Goal: Browse casually: Explore the website without a specific task or goal

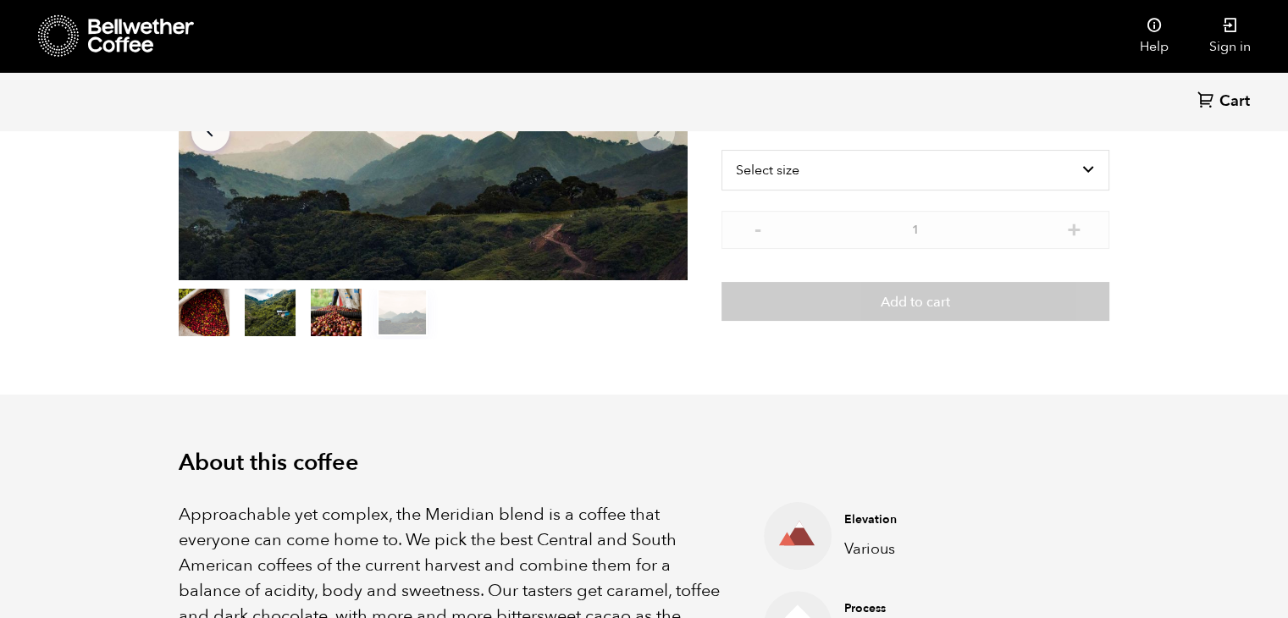
scroll to position [508, 0]
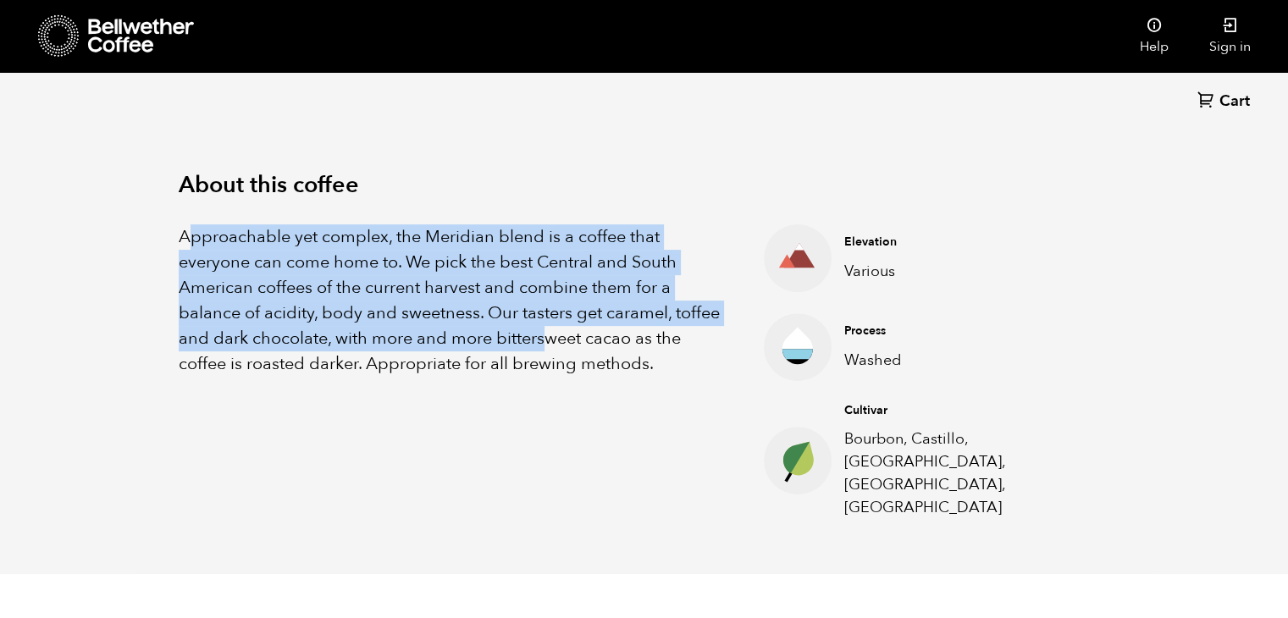
drag, startPoint x: 187, startPoint y: 232, endPoint x: 544, endPoint y: 334, distance: 371.7
click at [544, 334] on p "Approachable yet complex, the Meridian blend is a coffee that everyone can come…" at bounding box center [451, 300] width 544 height 152
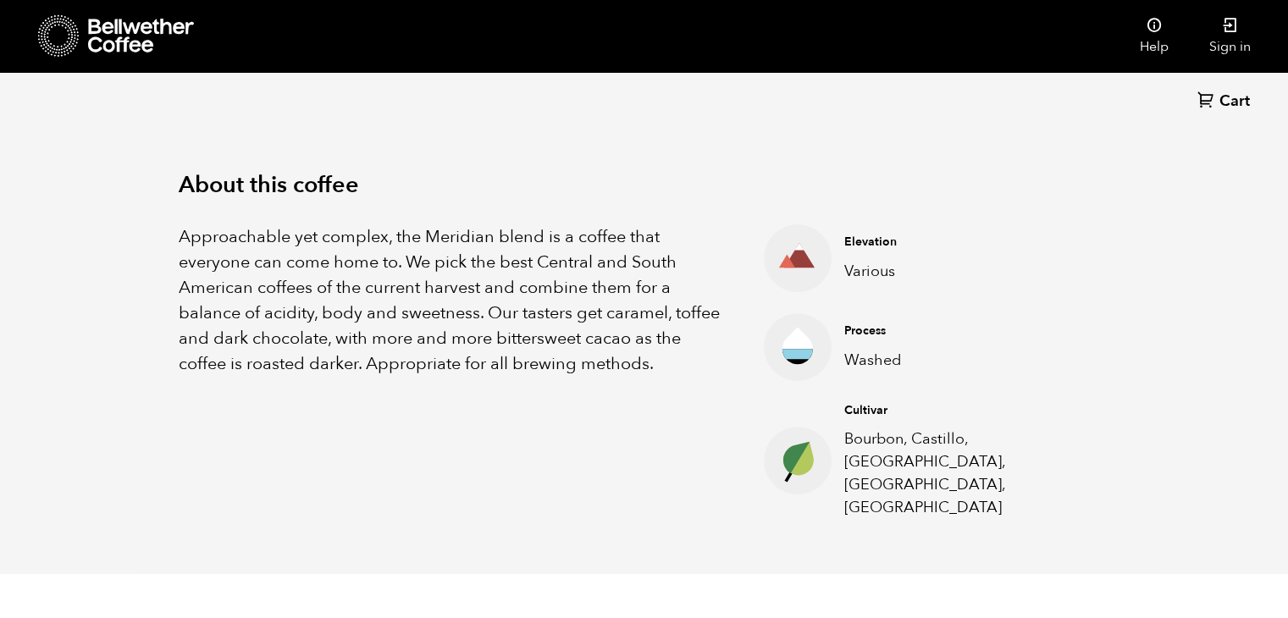
click at [686, 370] on p "Approachable yet complex, the Meridian blend is a coffee that everyone can come…" at bounding box center [451, 300] width 544 height 152
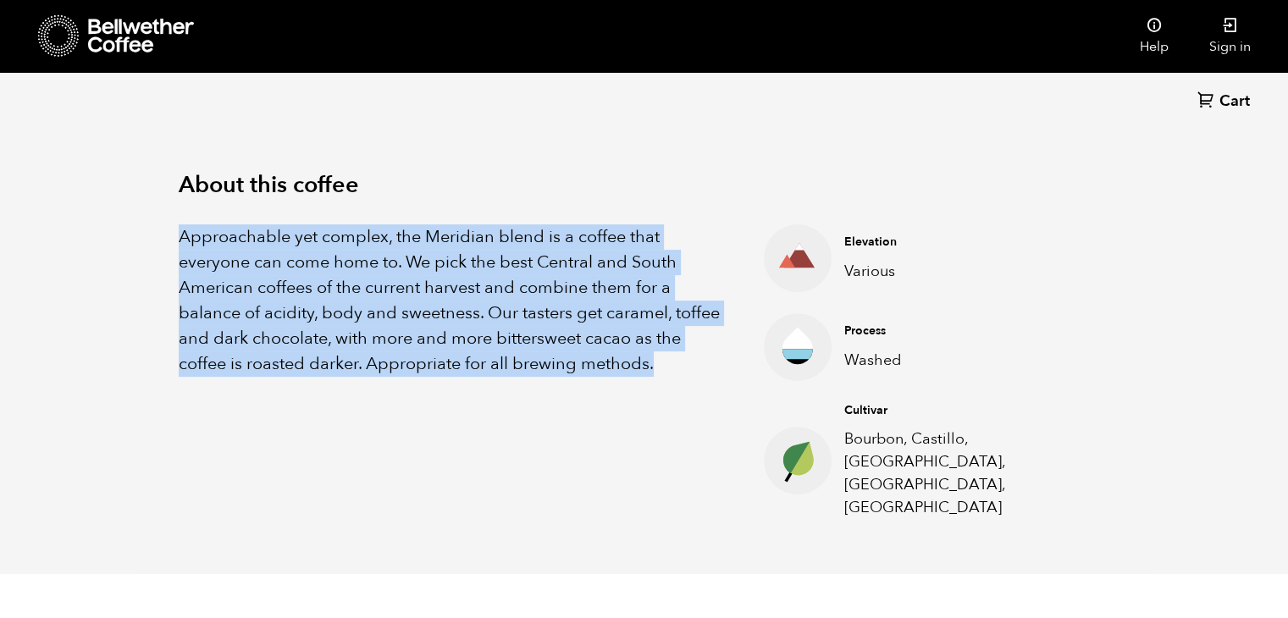
drag, startPoint x: 674, startPoint y: 370, endPoint x: 161, endPoint y: 246, distance: 527.8
click at [161, 246] on div "About this coffee Approachable yet complex, the Meridian blend is a coffee that…" at bounding box center [644, 346] width 1016 height 458
copy p "Approachable yet complex, the Meridian blend is a coffee that everyone can come…"
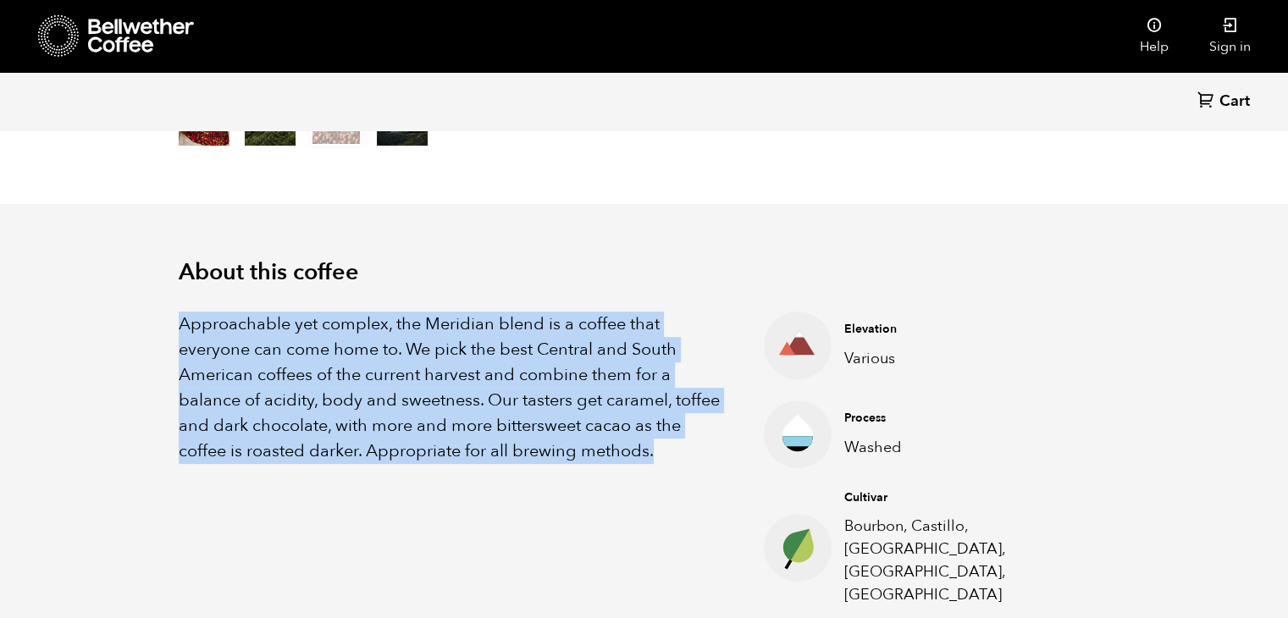
scroll to position [423, 0]
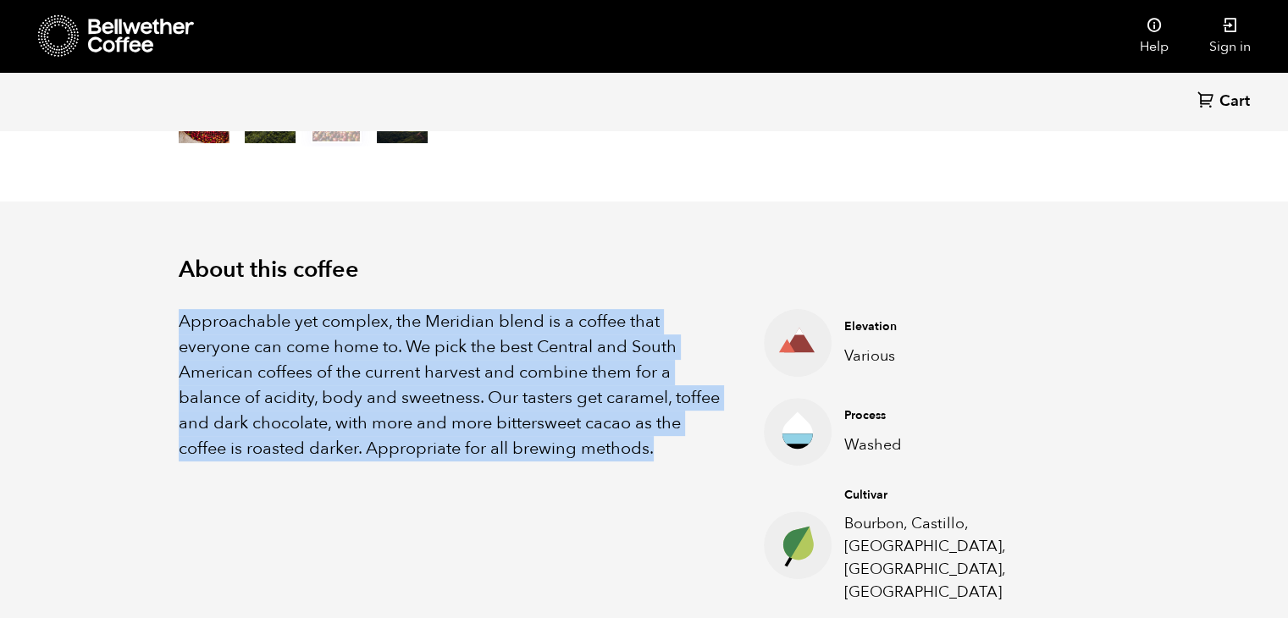
click at [136, 28] on icon at bounding box center [141, 36] width 106 height 34
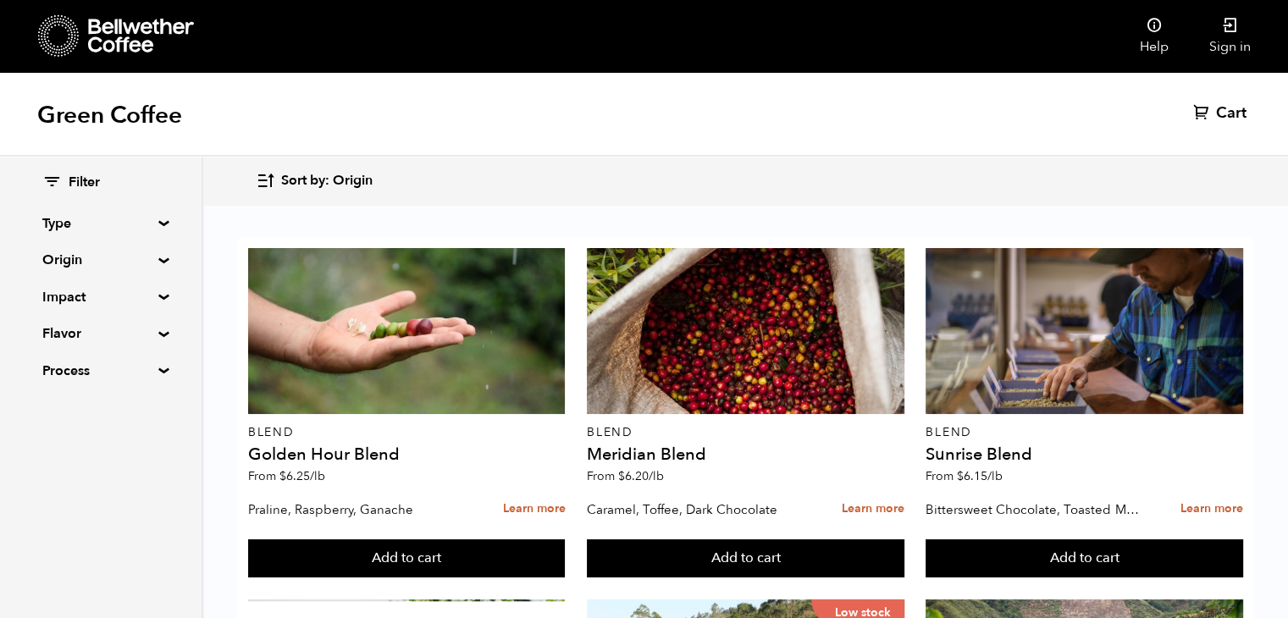
scroll to position [1609, 0]
